Goal: Task Accomplishment & Management: Use online tool/utility

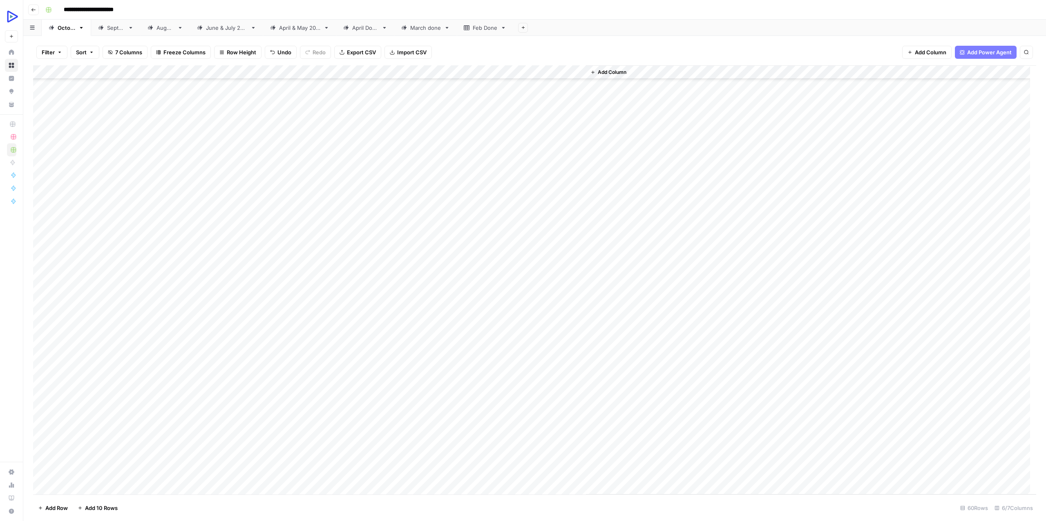
scroll to position [245, 0]
click at [100, 145] on div "Add Column" at bounding box center [534, 279] width 1003 height 429
click at [526, 143] on div "Add Column" at bounding box center [534, 279] width 1003 height 429
click at [281, 145] on div "Add Column" at bounding box center [534, 279] width 1003 height 429
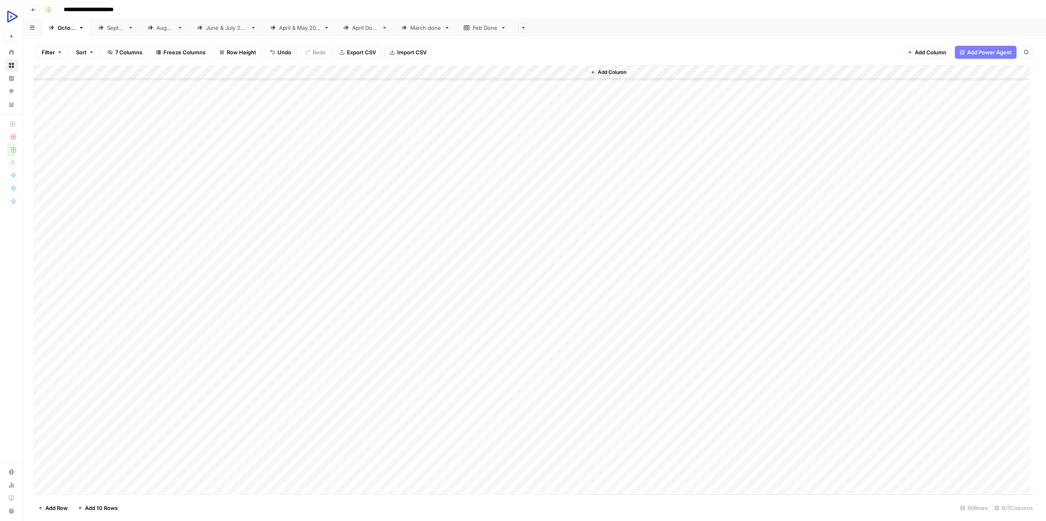
click at [272, 158] on div "Add Column" at bounding box center [534, 279] width 1003 height 429
click at [539, 157] on div "Add Column" at bounding box center [534, 279] width 1003 height 429
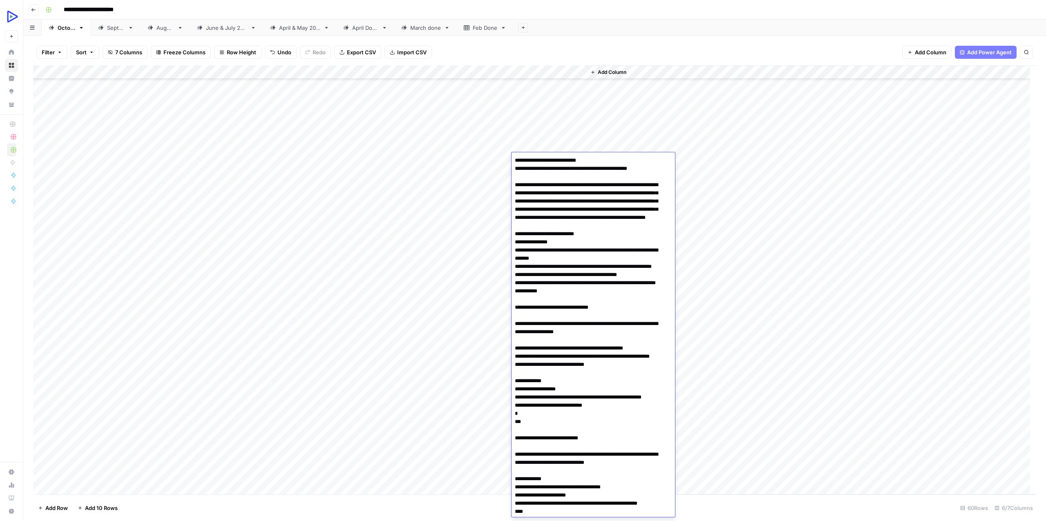
click at [802, 280] on div "Add Column" at bounding box center [811, 279] width 450 height 429
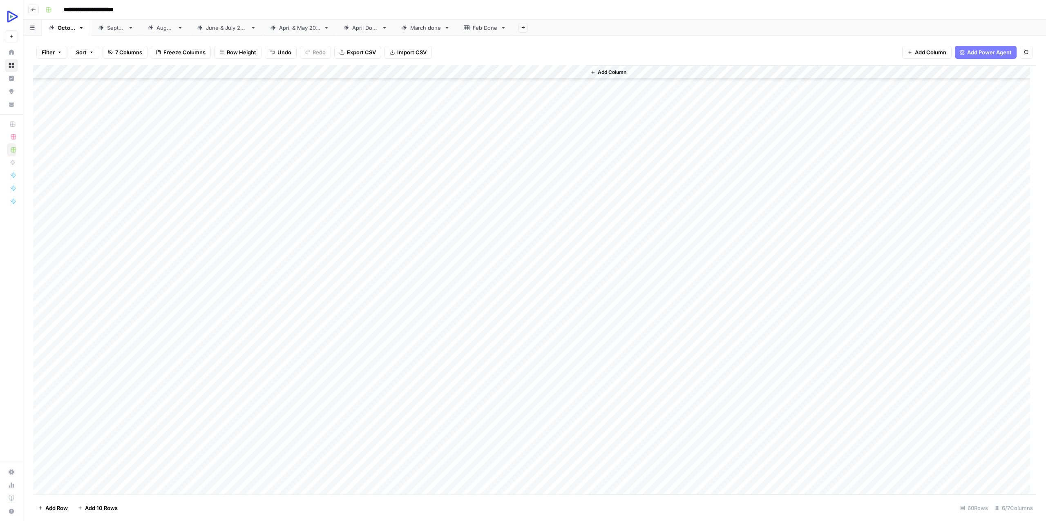
click at [544, 175] on div "Add Column" at bounding box center [534, 279] width 1003 height 429
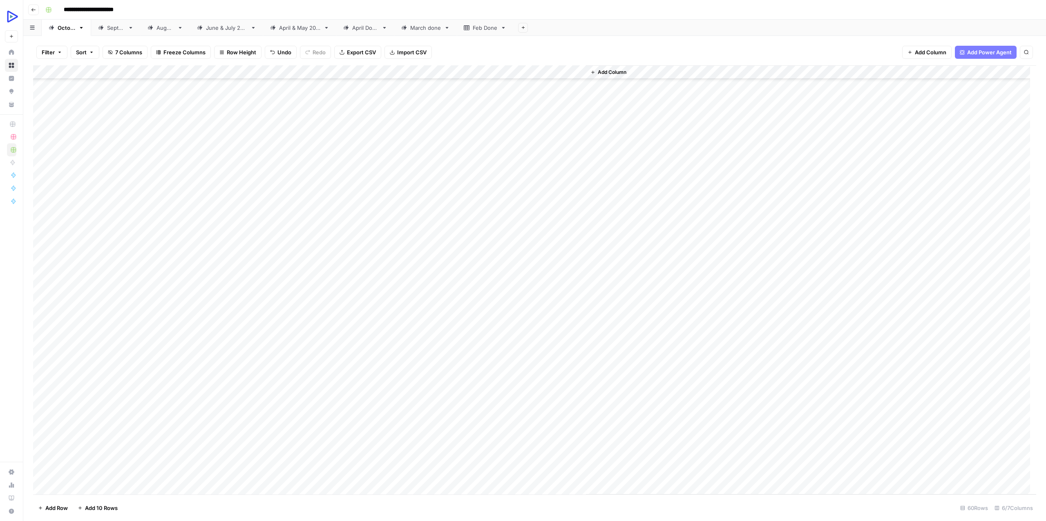
click at [92, 174] on div "Add Column" at bounding box center [534, 279] width 1003 height 429
click at [92, 185] on div "Add Column" at bounding box center [534, 279] width 1003 height 429
click at [546, 188] on div "Add Column" at bounding box center [534, 279] width 1003 height 429
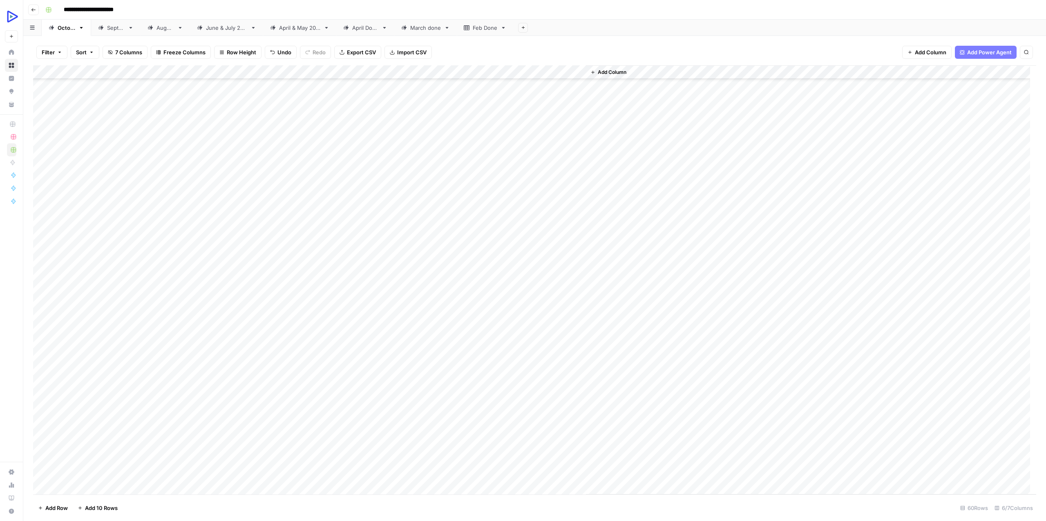
click at [94, 200] on div "Add Column" at bounding box center [534, 279] width 1003 height 429
drag, startPoint x: 136, startPoint y: 200, endPoint x: 530, endPoint y: 199, distance: 394.3
click at [530, 199] on div "Add Column" at bounding box center [534, 279] width 1003 height 429
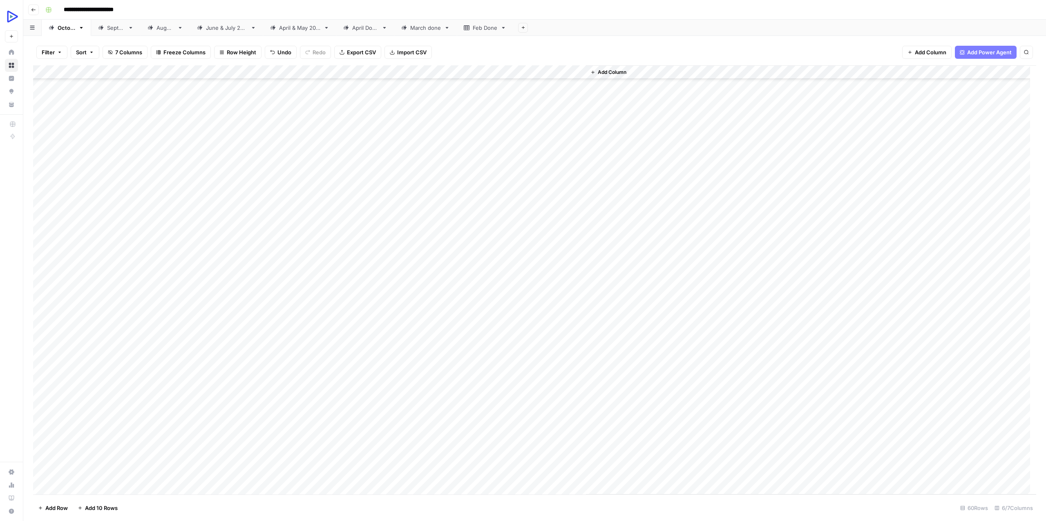
click at [511, 161] on div "Add Column" at bounding box center [534, 279] width 1003 height 429
drag, startPoint x: 222, startPoint y: 171, endPoint x: 543, endPoint y: 173, distance: 320.7
click at [543, 173] on div "Add Column" at bounding box center [534, 279] width 1003 height 429
click at [258, 182] on div "Add Column" at bounding box center [534, 279] width 1003 height 429
click at [553, 180] on div "Add Column" at bounding box center [534, 279] width 1003 height 429
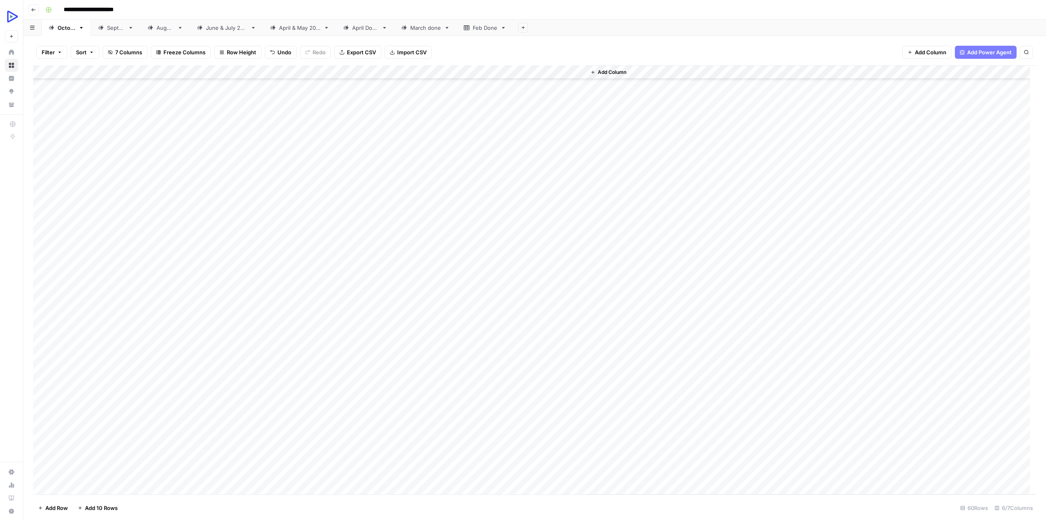
click at [548, 185] on div "Add Column" at bounding box center [534, 279] width 1003 height 429
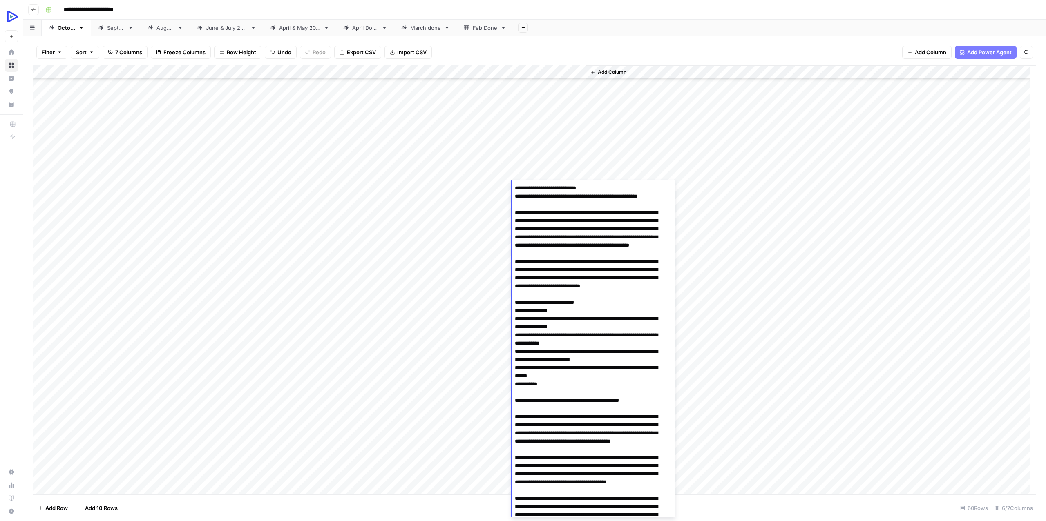
scroll to position [14099, 0]
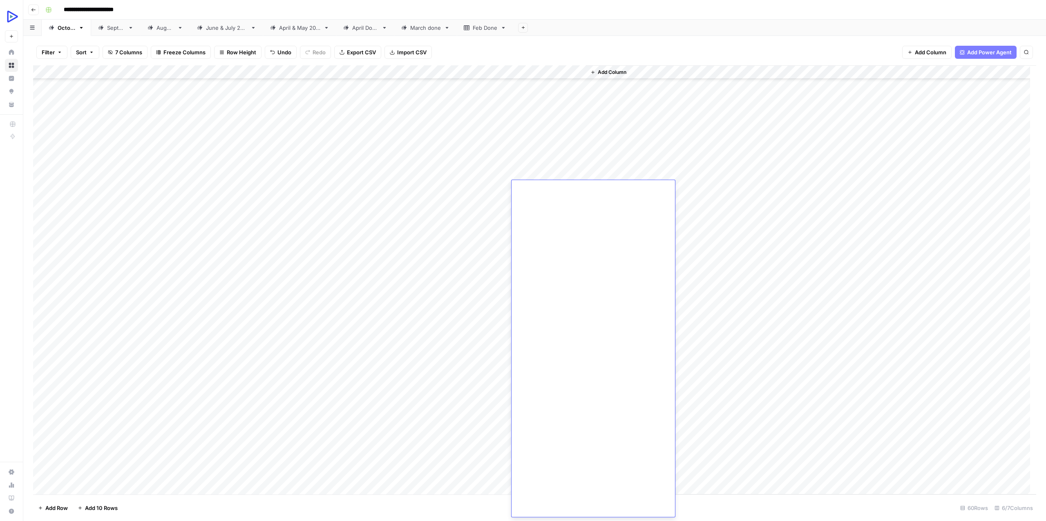
click at [766, 172] on div "Add Column" at bounding box center [811, 279] width 450 height 429
drag, startPoint x: 198, startPoint y: 203, endPoint x: 261, endPoint y: 202, distance: 62.5
click at [225, 203] on div "Add Column" at bounding box center [534, 279] width 1003 height 429
click at [532, 204] on div "Add Column" at bounding box center [534, 279] width 1003 height 429
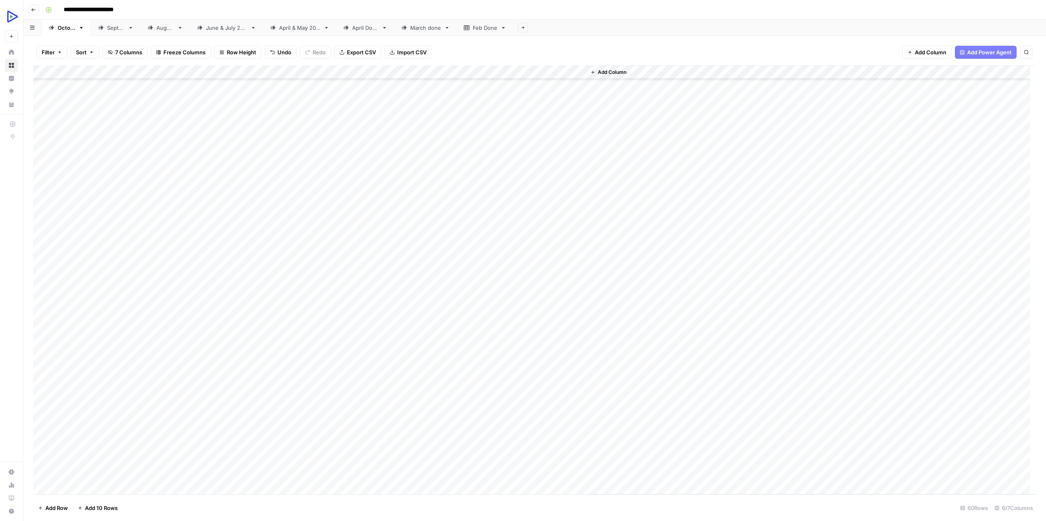
click at [532, 204] on div "Add Column" at bounding box center [534, 279] width 1003 height 429
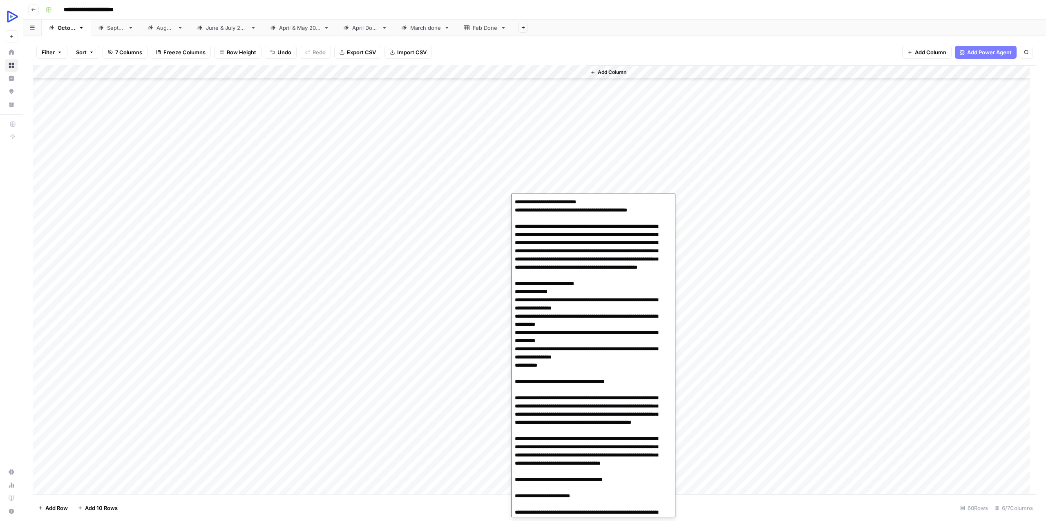
scroll to position [15241, 0]
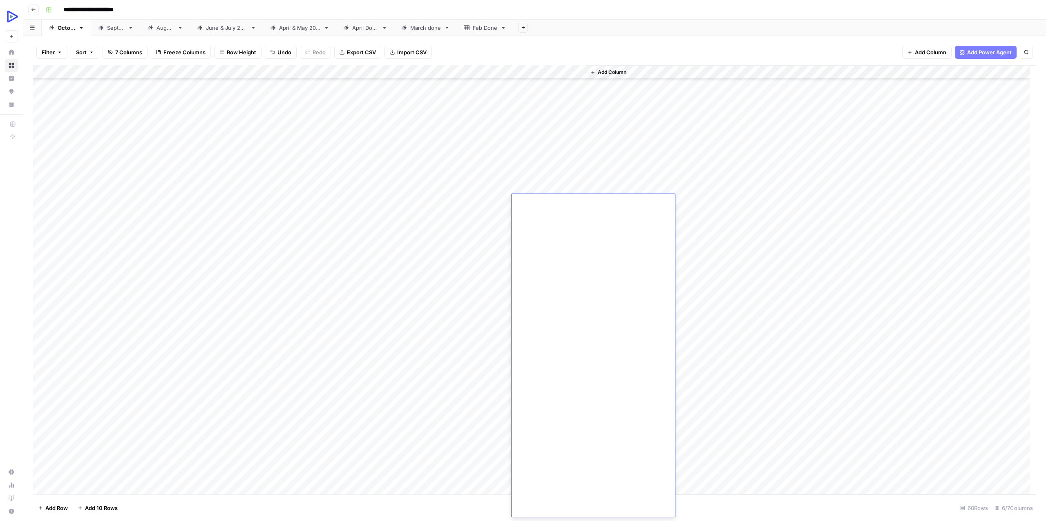
click at [263, 203] on div "Add Column" at bounding box center [534, 279] width 1003 height 429
click at [544, 210] on div "Add Column" at bounding box center [534, 279] width 1003 height 429
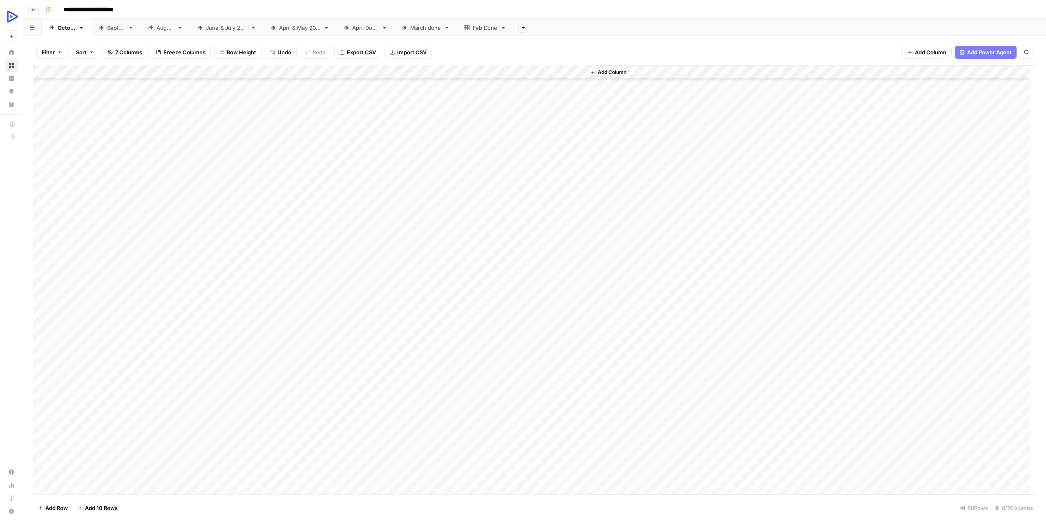
click at [210, 219] on div "Add Column" at bounding box center [534, 279] width 1003 height 429
click at [206, 229] on div "Add Column" at bounding box center [534, 279] width 1003 height 429
click at [527, 227] on div "Add Column" at bounding box center [534, 279] width 1003 height 429
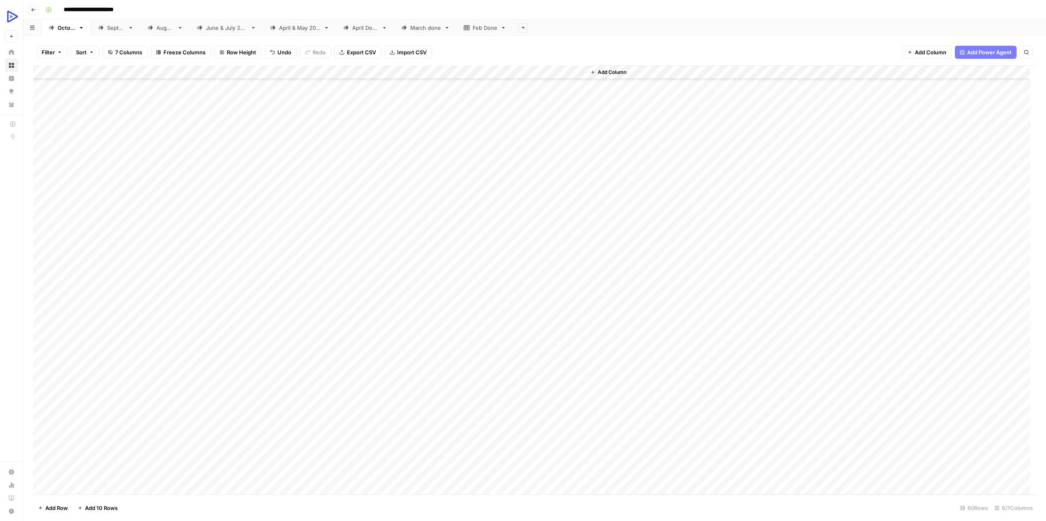
click at [212, 229] on div "Add Column" at bounding box center [534, 279] width 1003 height 429
click at [209, 242] on div "Add Column" at bounding box center [534, 279] width 1003 height 429
click at [542, 242] on div "Add Column" at bounding box center [534, 279] width 1003 height 429
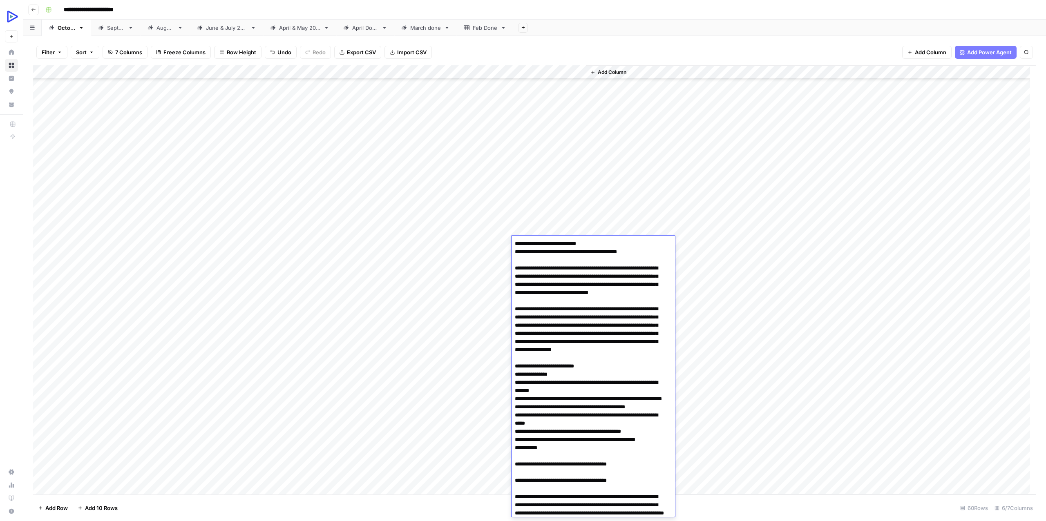
click at [750, 228] on div "Add Column" at bounding box center [811, 279] width 450 height 429
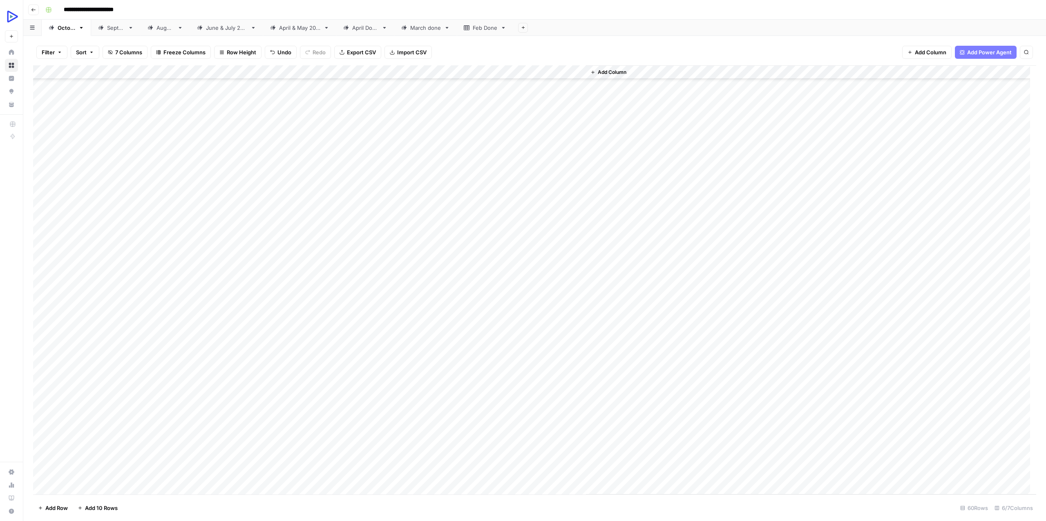
click at [260, 257] on div "Add Column" at bounding box center [534, 279] width 1003 height 429
click at [536, 252] on div "Add Column" at bounding box center [534, 279] width 1003 height 429
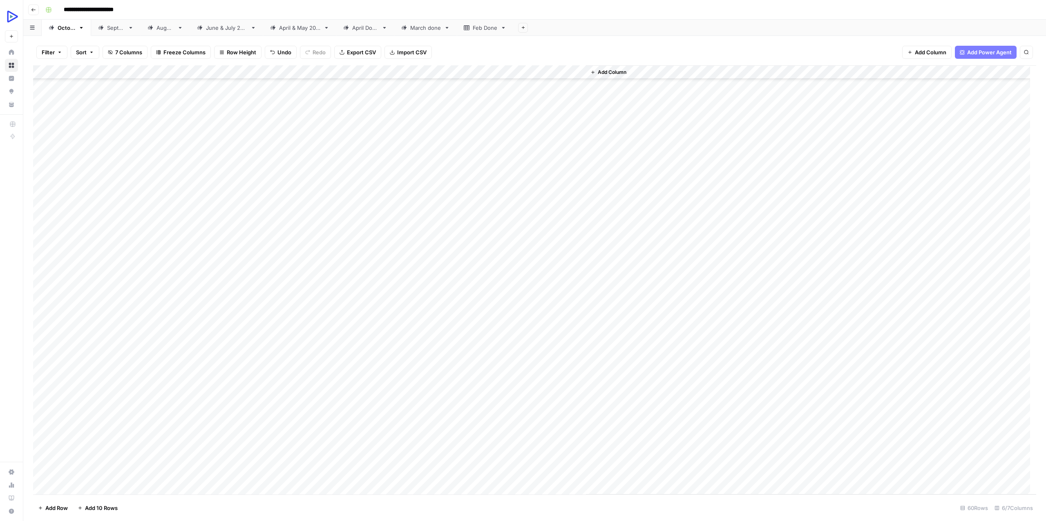
click at [230, 213] on div "Add Column" at bounding box center [534, 279] width 1003 height 429
click at [213, 228] on div "Add Column" at bounding box center [534, 279] width 1003 height 429
click at [536, 229] on div "Add Column" at bounding box center [534, 279] width 1003 height 429
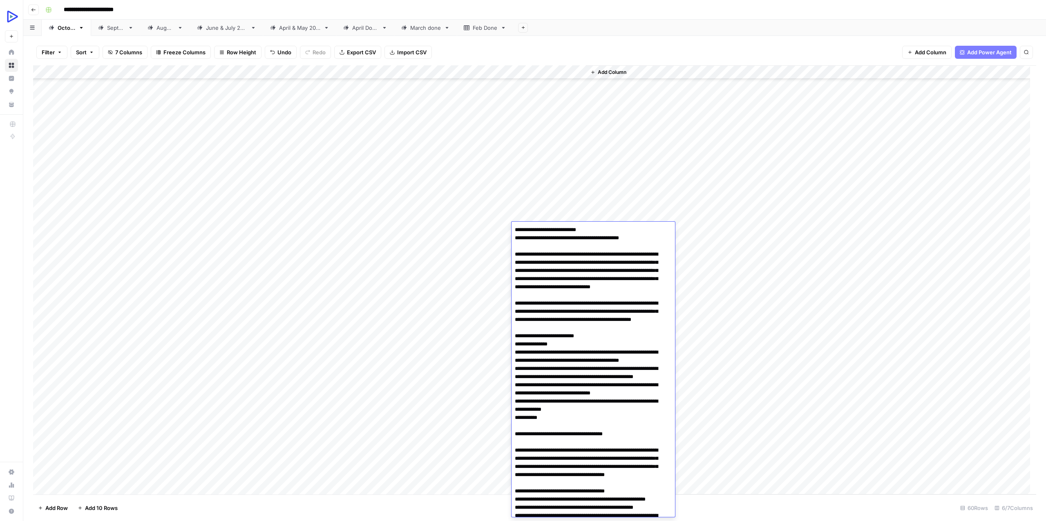
scroll to position [15113, 0]
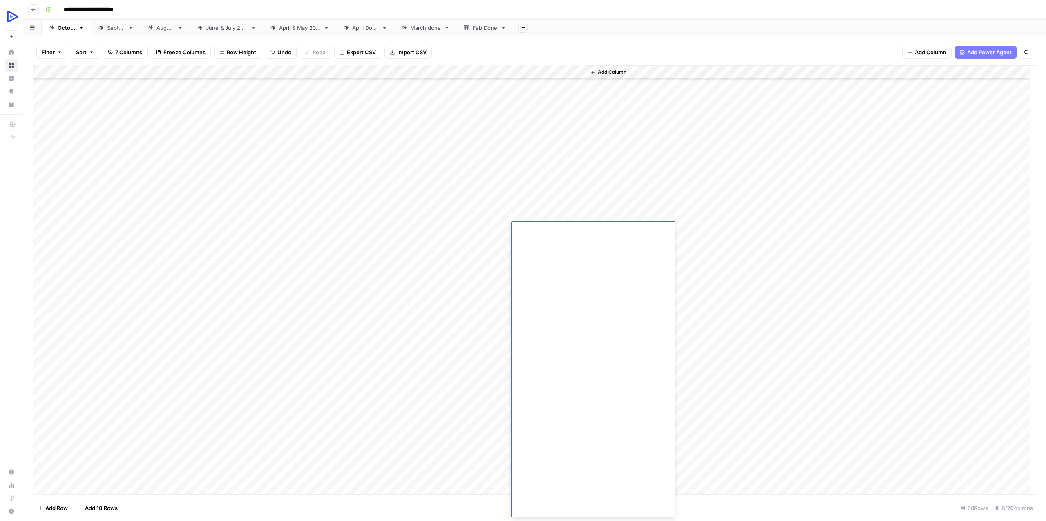
click at [200, 239] on div "Add Column" at bounding box center [534, 279] width 1003 height 429
click at [554, 244] on div "Add Column" at bounding box center [534, 279] width 1003 height 429
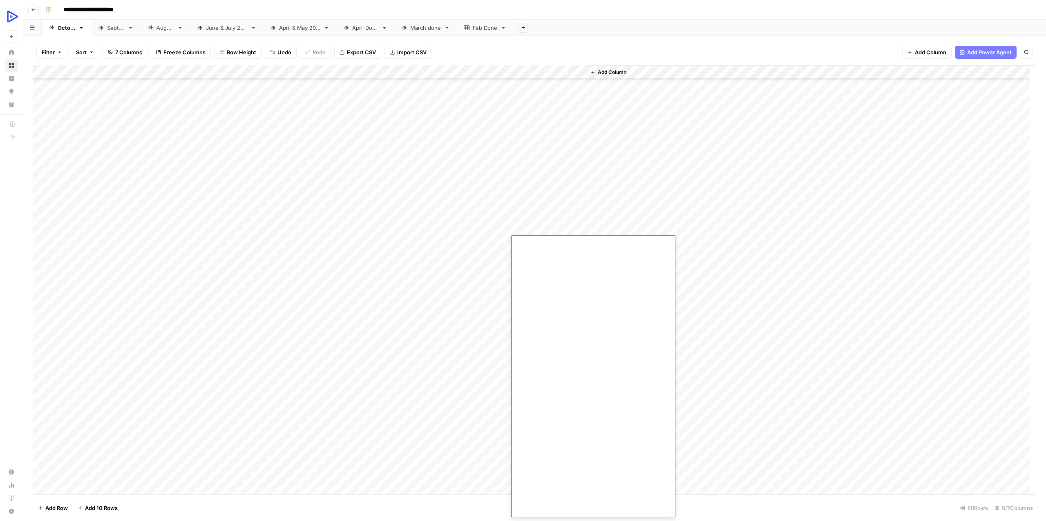
drag, startPoint x: 204, startPoint y: 257, endPoint x: 299, endPoint y: 256, distance: 94.8
click at [299, 256] on div "Add Column" at bounding box center [534, 279] width 1003 height 429
click at [534, 253] on div "Add Column" at bounding box center [534, 279] width 1003 height 429
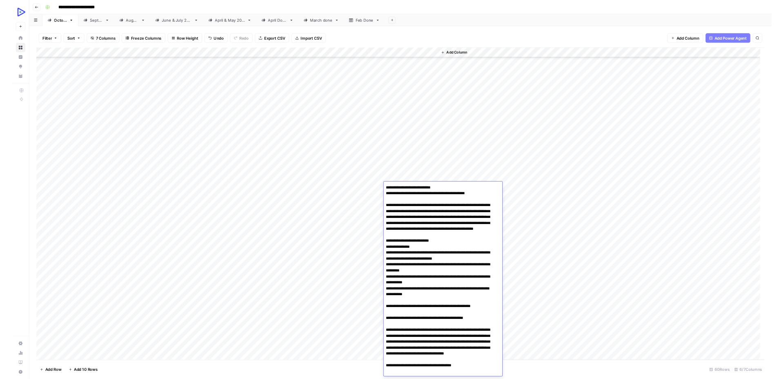
scroll to position [19480, 0]
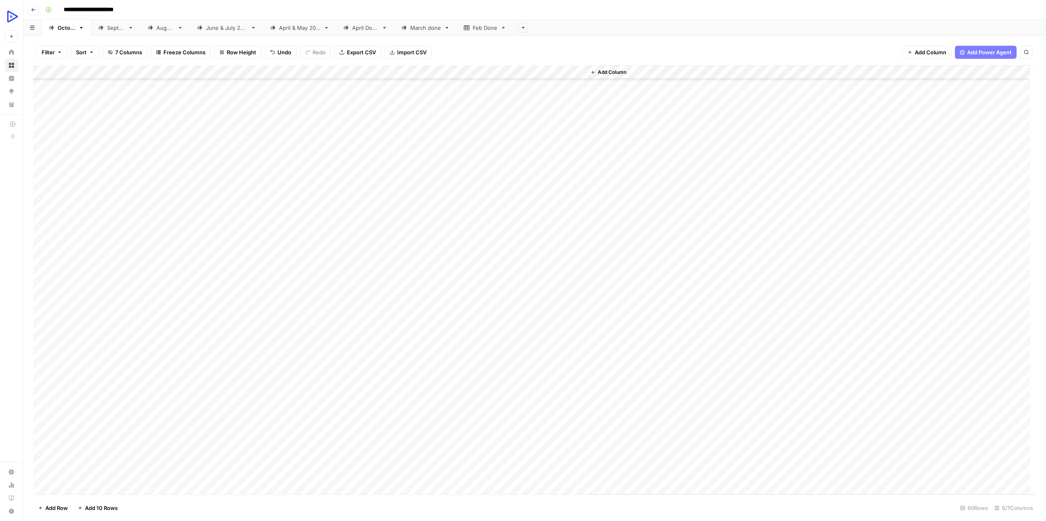
click at [188, 270] on div "Add Column" at bounding box center [534, 279] width 1003 height 429
click at [543, 275] on div "Add Column" at bounding box center [534, 279] width 1003 height 429
click at [543, 271] on div "Add Column" at bounding box center [534, 279] width 1003 height 429
click at [543, 271] on div at bounding box center [549, 271] width 75 height 15
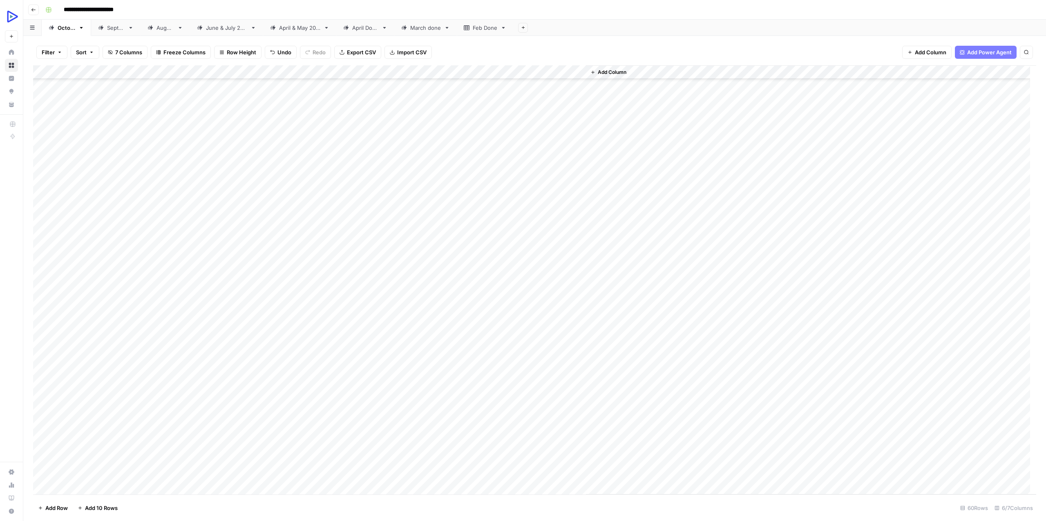
drag, startPoint x: 223, startPoint y: 286, endPoint x: 504, endPoint y: 291, distance: 280.3
click at [504, 291] on div "Add Column" at bounding box center [534, 279] width 1003 height 429
click at [535, 289] on div "Add Column" at bounding box center [534, 279] width 1003 height 429
click at [535, 289] on div at bounding box center [549, 284] width 75 height 15
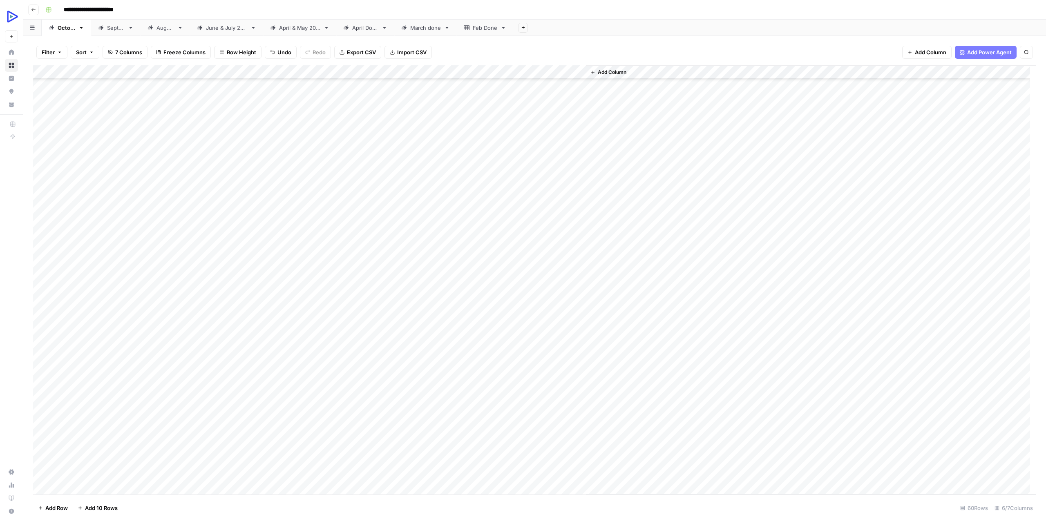
click at [203, 293] on div "Add Column" at bounding box center [534, 279] width 1003 height 429
click at [545, 298] on div "Add Column" at bounding box center [534, 279] width 1003 height 429
click at [185, 311] on div "Add Column" at bounding box center [534, 279] width 1003 height 429
click at [534, 313] on div "Add Column" at bounding box center [534, 279] width 1003 height 429
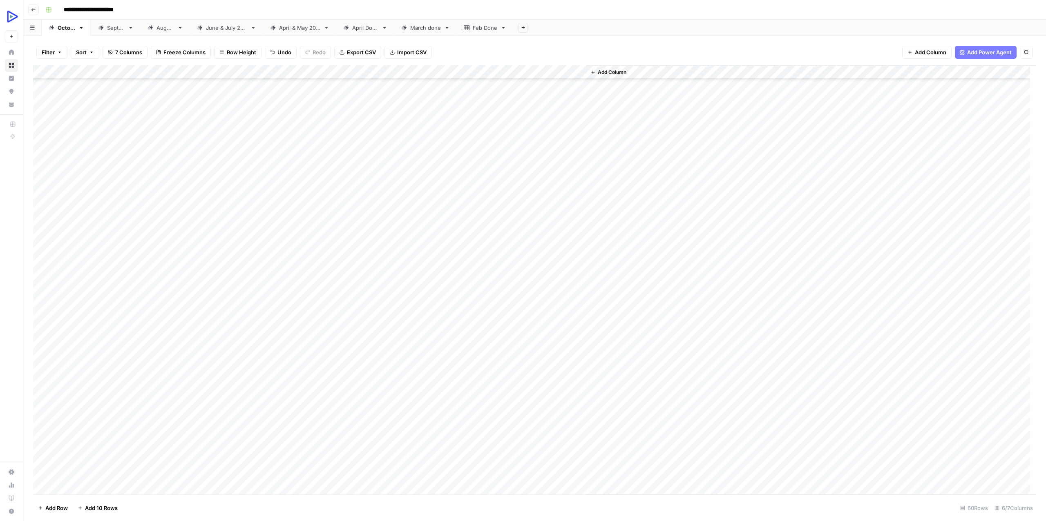
click at [534, 313] on div "Add Column" at bounding box center [534, 279] width 1003 height 429
click at [646, 376] on div "Add Column" at bounding box center [811, 279] width 450 height 429
click at [224, 326] on div "Add Column" at bounding box center [534, 279] width 1003 height 429
click at [546, 326] on div "Add Column" at bounding box center [534, 279] width 1003 height 429
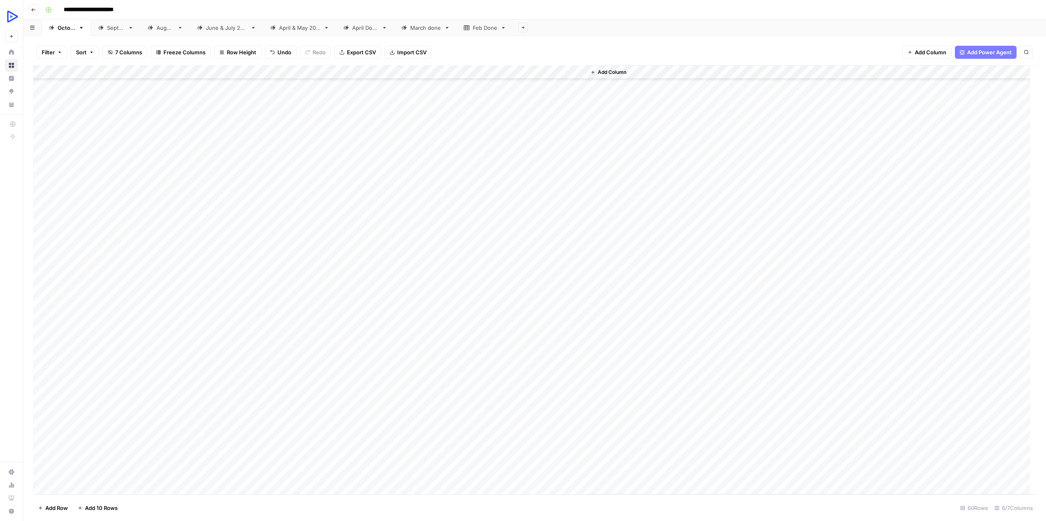
drag, startPoint x: 192, startPoint y: 342, endPoint x: 309, endPoint y: 346, distance: 117.7
click at [309, 346] on div "Add Column" at bounding box center [534, 279] width 1003 height 429
click at [539, 339] on div "Add Column" at bounding box center [534, 279] width 1003 height 429
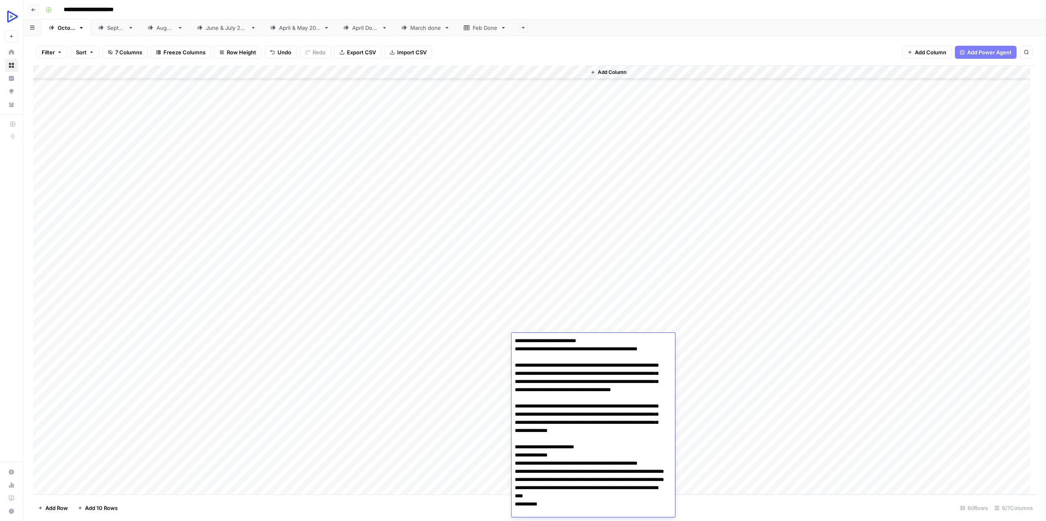
click at [199, 354] on div "Add Column" at bounding box center [534, 279] width 1003 height 429
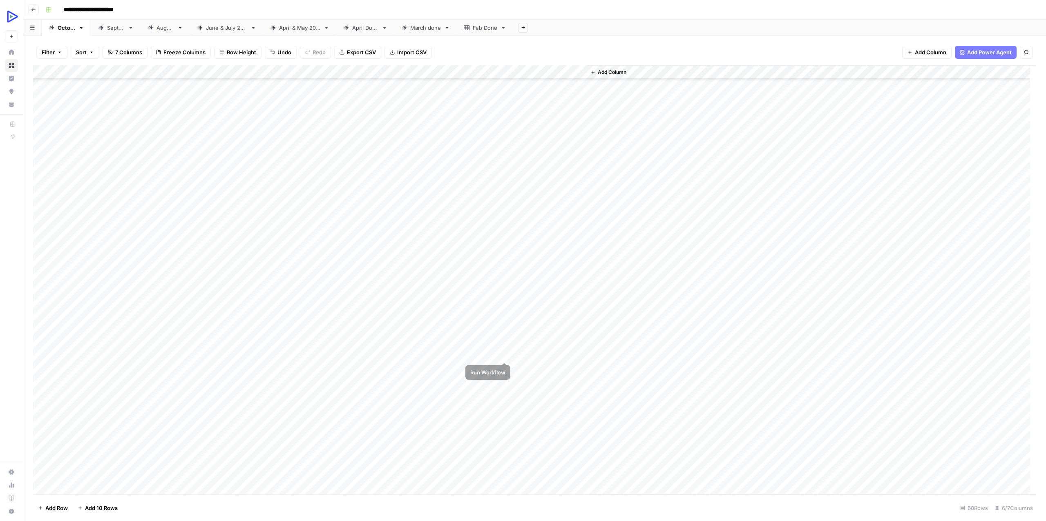
click at [528, 356] on div "Add Column" at bounding box center [534, 279] width 1003 height 429
click at [223, 362] on div "Add Column" at bounding box center [534, 279] width 1003 height 429
click at [547, 363] on div "Add Column" at bounding box center [534, 279] width 1003 height 429
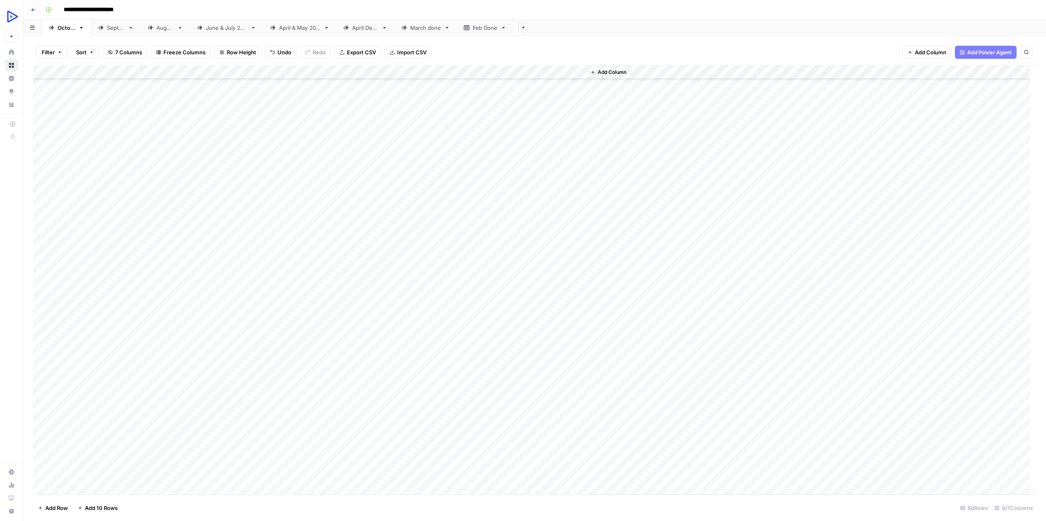
click at [222, 380] on div "Add Column" at bounding box center [534, 279] width 1003 height 429
click at [534, 382] on div "Add Column" at bounding box center [534, 279] width 1003 height 429
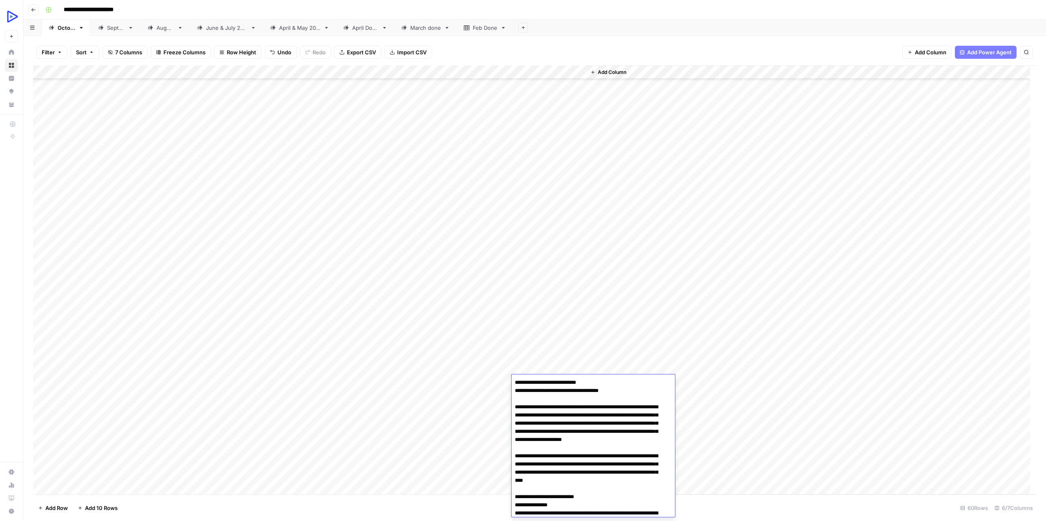
click at [190, 380] on div "Add Column" at bounding box center [534, 279] width 1003 height 429
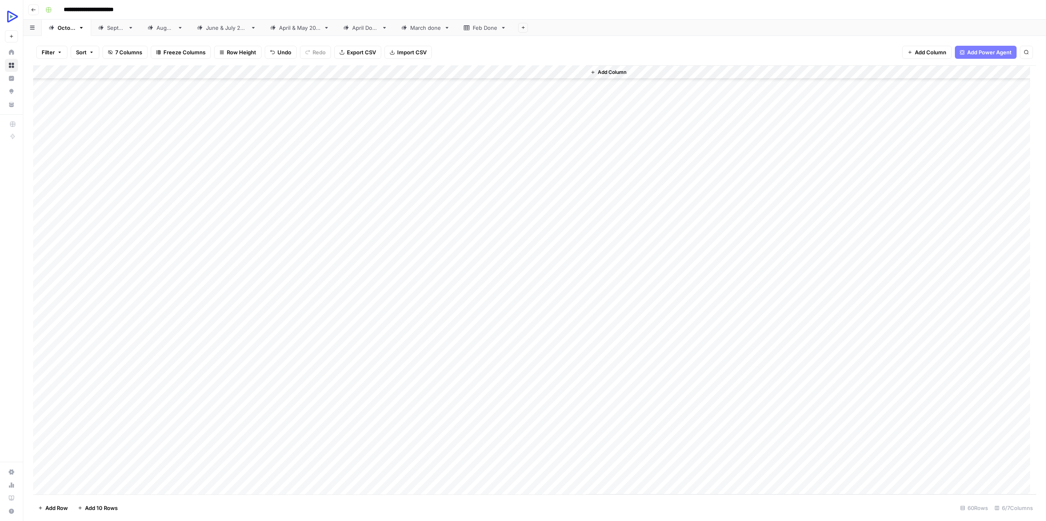
click at [230, 395] on div "Add Column" at bounding box center [534, 279] width 1003 height 429
click at [535, 398] on div "Add Column" at bounding box center [534, 279] width 1003 height 429
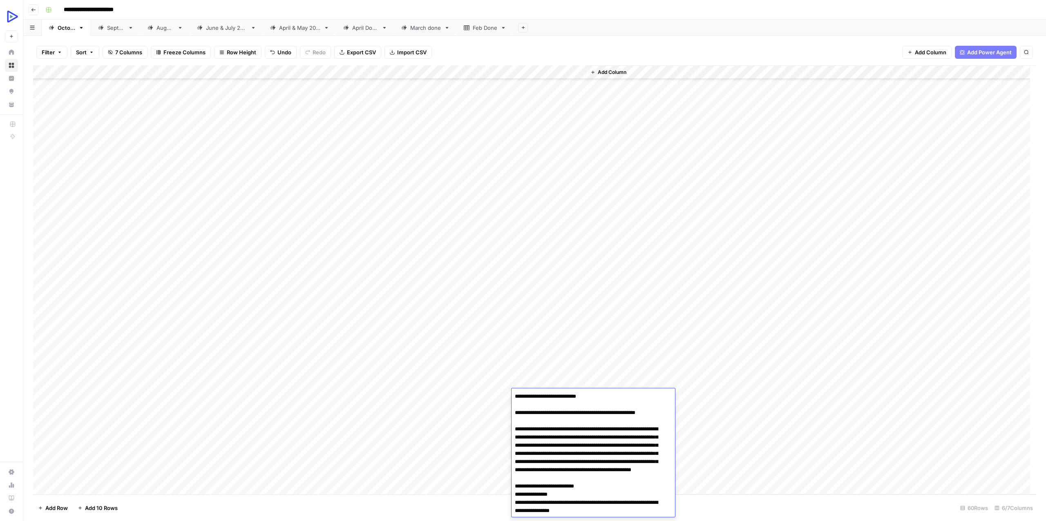
click at [214, 409] on div "Add Column" at bounding box center [534, 279] width 1003 height 429
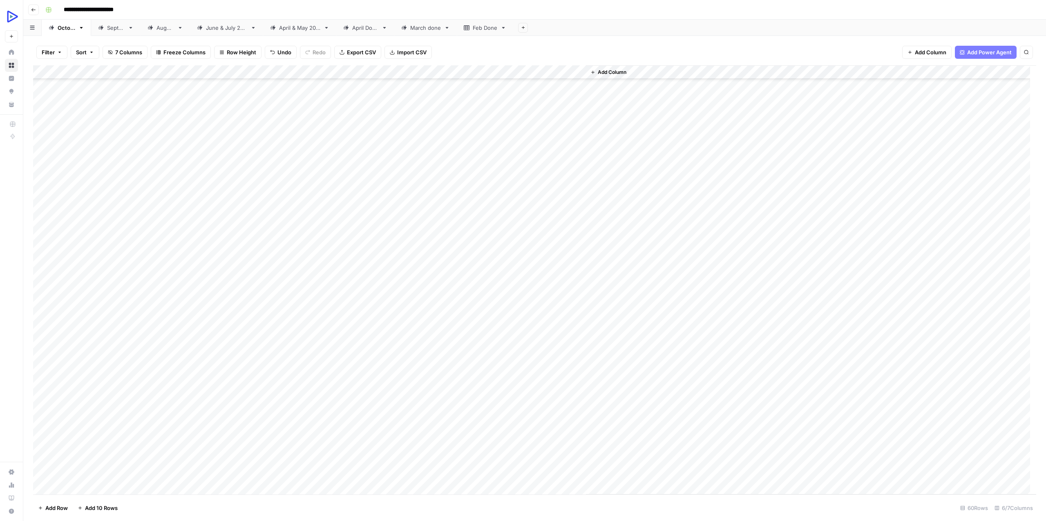
click at [556, 407] on div "Add Column" at bounding box center [534, 279] width 1003 height 429
click at [556, 407] on div at bounding box center [549, 409] width 75 height 15
